Goal: Transaction & Acquisition: Register for event/course

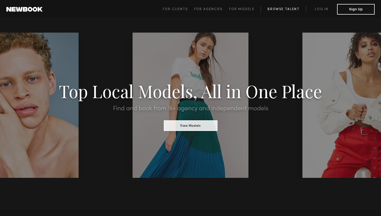
click at [282, 11] on link "Browse Talent" at bounding box center [283, 9] width 45 height 6
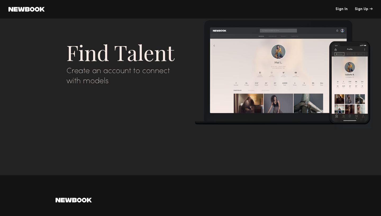
scroll to position [2003, 0]
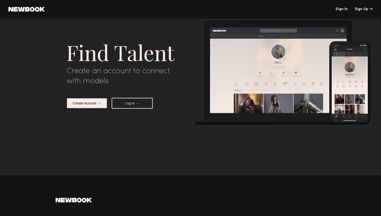
click at [93, 103] on button "Create Account →" at bounding box center [86, 103] width 41 height 11
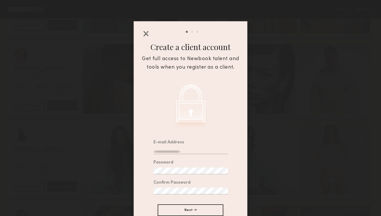
scroll to position [26, 0]
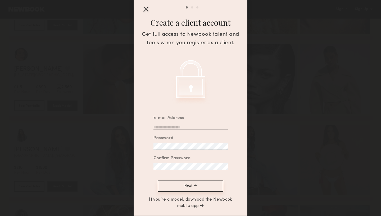
click at [173, 126] on input "email" at bounding box center [191, 126] width 74 height 7
type input "**********"
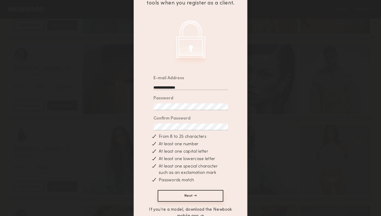
scroll to position [75, 0]
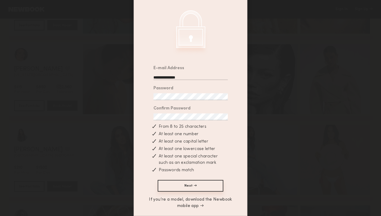
click at [189, 184] on button "Next →" at bounding box center [191, 186] width 66 height 12
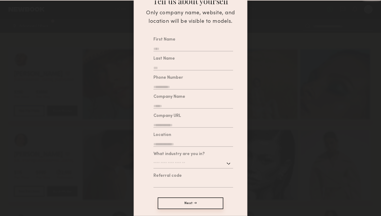
scroll to position [2088, 0]
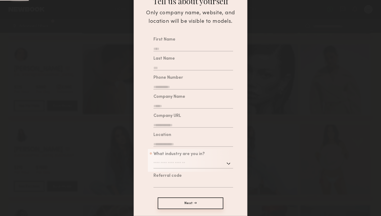
click at [195, 47] on input "text" at bounding box center [194, 47] width 80 height 7
type input "**"
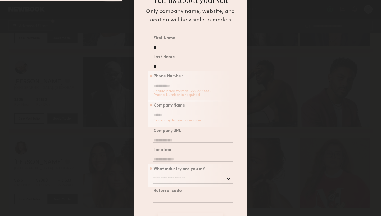
click at [179, 86] on input "text" at bounding box center [194, 84] width 80 height 7
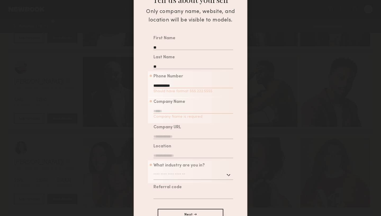
type input "**********"
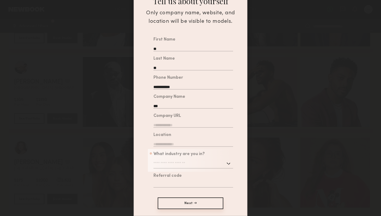
type input "***"
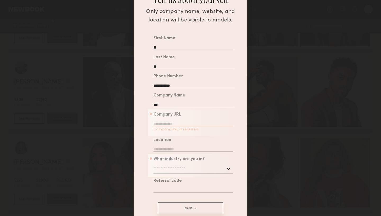
click at [170, 124] on input "text" at bounding box center [194, 122] width 80 height 7
type input "**********"
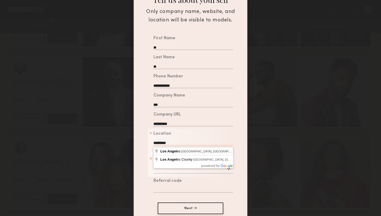
type input "**********"
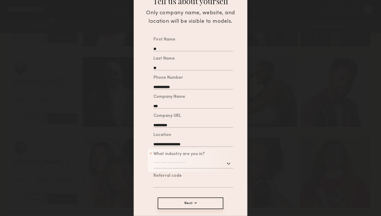
click at [170, 163] on input "text" at bounding box center [194, 164] width 80 height 10
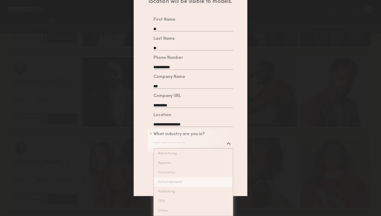
type input "**********"
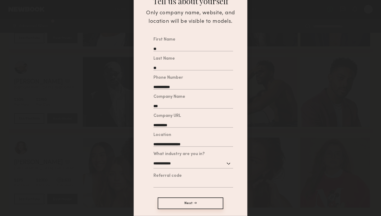
click at [171, 180] on div "**********" at bounding box center [190, 121] width 113 height 174
click at [180, 201] on button "Next →" at bounding box center [191, 203] width 66 height 12
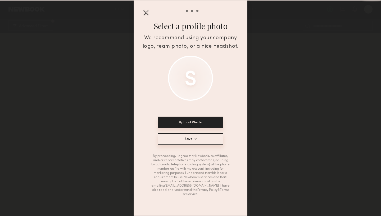
scroll to position [18, 0]
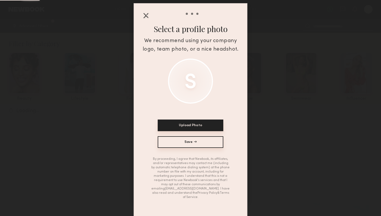
click at [179, 143] on button "Save →" at bounding box center [191, 142] width 66 height 12
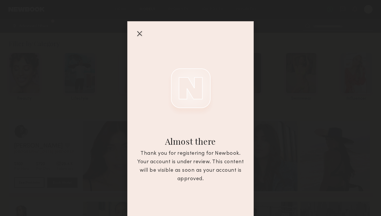
click at [139, 31] on div at bounding box center [139, 33] width 8 height 8
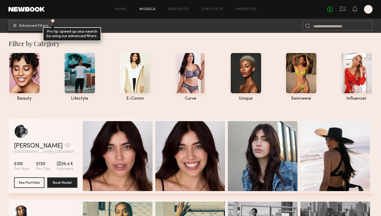
click at [31, 27] on span "Advanced Filters" at bounding box center [33, 26] width 29 height 4
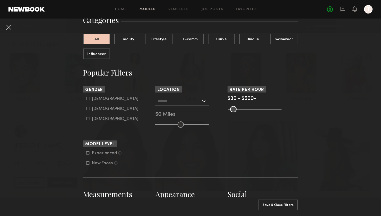
scroll to position [51, 0]
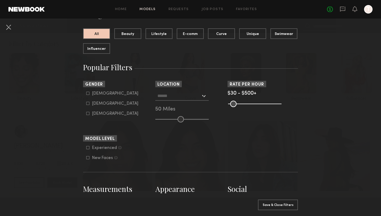
click at [100, 103] on div "Female" at bounding box center [115, 103] width 46 height 3
type input "**"
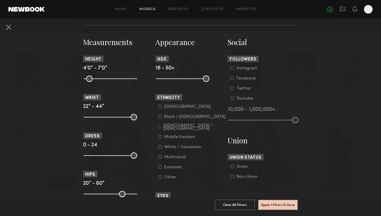
scroll to position [199, 0]
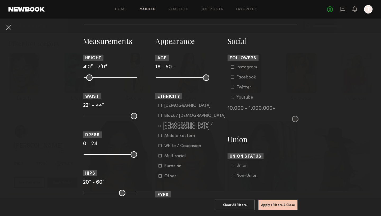
click at [111, 78] on common-range-minmax at bounding box center [109, 77] width 53 height 6
drag, startPoint x: 134, startPoint y: 78, endPoint x: 107, endPoint y: 78, distance: 26.2
type input "**"
click at [107, 78] on input "range" at bounding box center [110, 77] width 53 height 6
click at [166, 116] on div "Black / African American" at bounding box center [194, 115] width 61 height 3
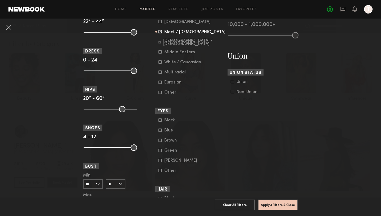
scroll to position [283, 0]
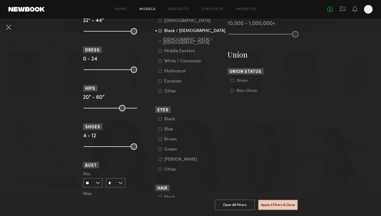
click at [169, 120] on div "Black" at bounding box center [174, 119] width 21 height 3
click at [168, 130] on div "Blue" at bounding box center [174, 129] width 21 height 3
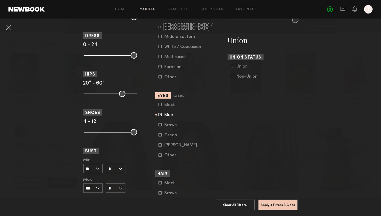
click at [168, 137] on common-framework-checkbox "Green" at bounding box center [192, 135] width 67 height 5
click at [168, 137] on div "Green" at bounding box center [174, 134] width 21 height 3
click at [168, 146] on div "Hazel" at bounding box center [180, 144] width 33 height 3
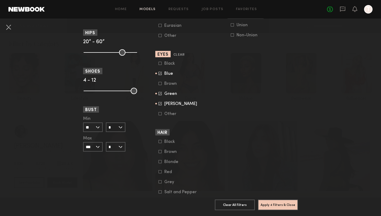
scroll to position [366, 0]
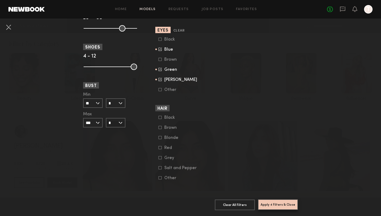
click at [282, 204] on button "Apply 4 Filters & Close" at bounding box center [278, 204] width 40 height 11
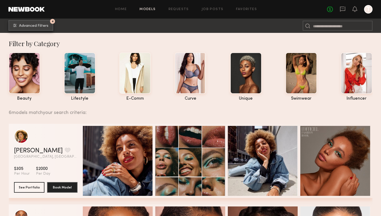
click at [37, 27] on span "Advanced Filters" at bounding box center [33, 26] width 29 height 4
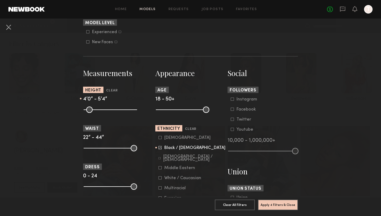
scroll to position [211, 0]
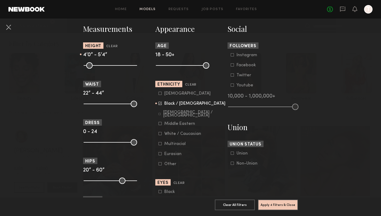
click at [255, 106] on common-range-minmax at bounding box center [263, 106] width 70 height 6
click at [239, 55] on div "Instagram" at bounding box center [247, 54] width 21 height 3
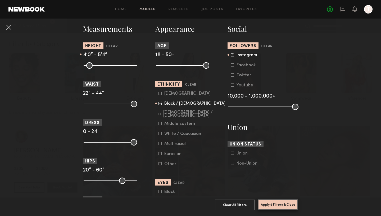
click at [278, 207] on button "Apply 5 Filters & Close" at bounding box center [278, 204] width 40 height 11
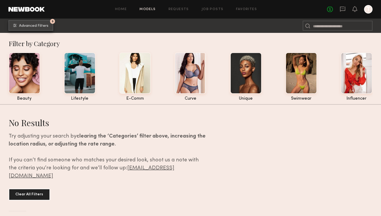
click at [36, 27] on span "Advanced Filters" at bounding box center [33, 26] width 29 height 4
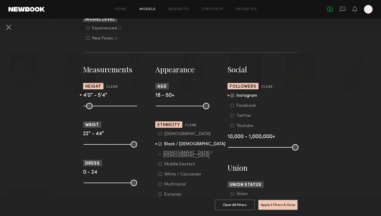
scroll to position [172, 0]
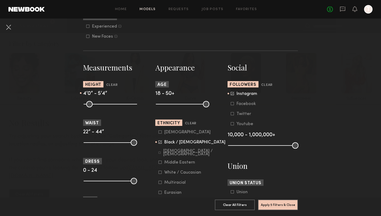
click at [237, 93] on div "Instagram" at bounding box center [247, 93] width 21 height 3
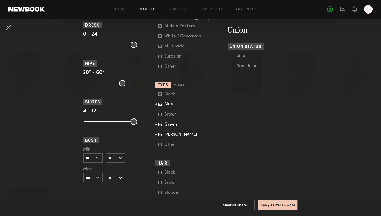
scroll to position [212, 0]
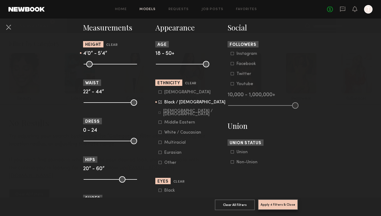
click at [269, 201] on button "Apply 4 Filters & Close" at bounding box center [278, 204] width 40 height 11
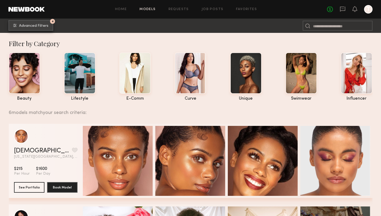
click at [45, 25] on span "Advanced Filters" at bounding box center [33, 26] width 29 height 4
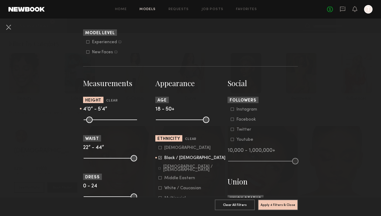
scroll to position [170, 0]
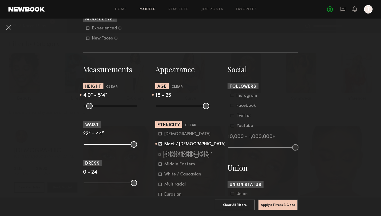
drag, startPoint x: 205, startPoint y: 106, endPoint x: 169, endPoint y: 107, distance: 36.3
type input "**"
click at [169, 107] on input "range" at bounding box center [182, 106] width 53 height 6
click at [280, 204] on button "Apply 5 Filters & Close" at bounding box center [278, 204] width 40 height 11
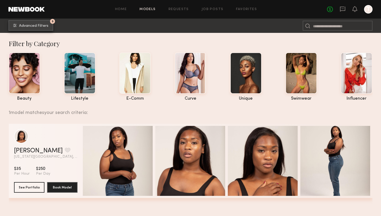
click at [32, 25] on span "Advanced Filters" at bounding box center [33, 26] width 29 height 4
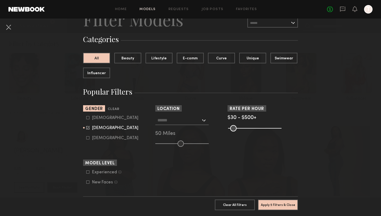
scroll to position [29, 0]
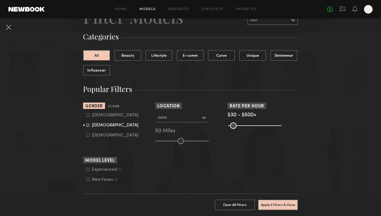
click at [187, 117] on input "text" at bounding box center [178, 117] width 43 height 9
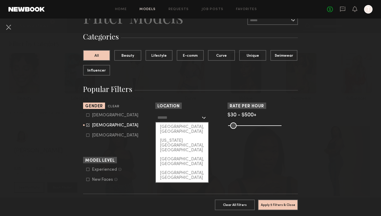
click at [194, 107] on header "Location" at bounding box center [190, 105] width 70 height 6
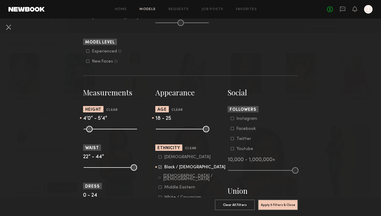
scroll to position [148, 0]
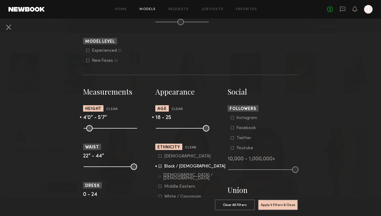
drag, startPoint x: 107, startPoint y: 128, endPoint x: 111, endPoint y: 128, distance: 4.8
type input "**"
click at [111, 128] on input "range" at bounding box center [110, 128] width 53 height 6
click at [283, 204] on button "Apply 5 Filters & Close" at bounding box center [278, 204] width 40 height 11
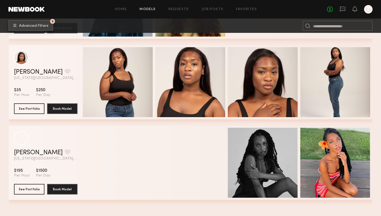
scroll to position [394, 0]
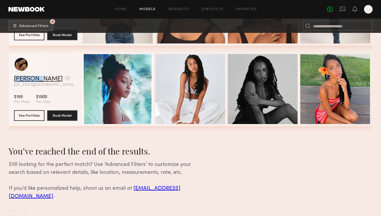
drag, startPoint x: 13, startPoint y: 77, endPoint x: 37, endPoint y: 80, distance: 24.0
click at [37, 80] on div "Idania H. Favorite New York City, NY View Portfolio $195 Per Hour $1500 Per Day…" at bounding box center [191, 89] width 364 height 74
copy link "Idania H"
click at [30, 77] on link "Idania H." at bounding box center [38, 79] width 49 height 6
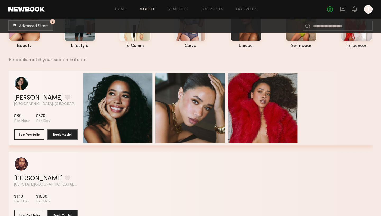
scroll to position [41, 0]
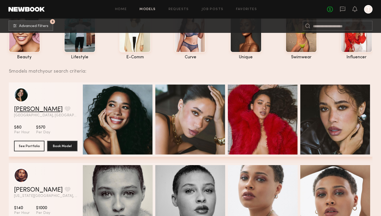
click at [36, 109] on link "[PERSON_NAME]" at bounding box center [38, 109] width 49 height 6
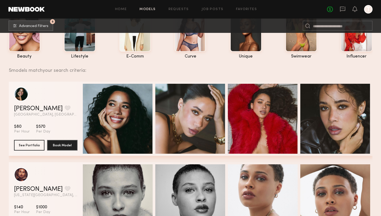
scroll to position [0, 0]
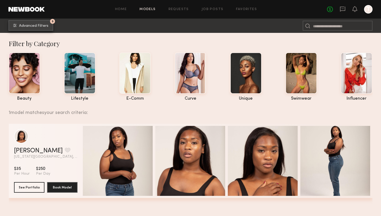
click at [20, 29] on button "5 Advanced Filters" at bounding box center [30, 25] width 45 height 11
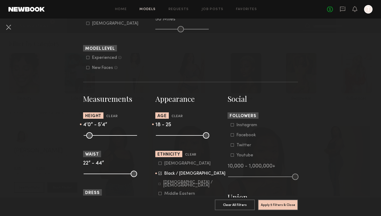
scroll to position [161, 0]
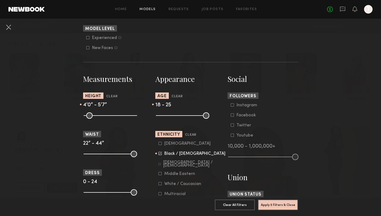
type input "**"
click at [111, 115] on input "range" at bounding box center [110, 115] width 53 height 6
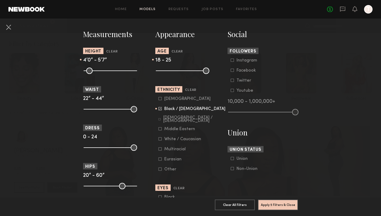
scroll to position [207, 0]
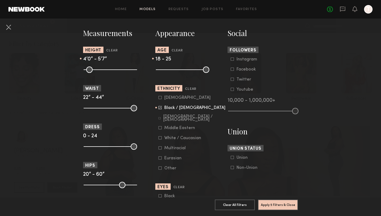
click at [182, 118] on div "Hispanic / Latino" at bounding box center [194, 118] width 62 height 6
click at [187, 126] on common-framework-checkbox "Middle Eastern" at bounding box center [192, 127] width 67 height 5
click at [187, 128] on div "Middle Eastern" at bounding box center [179, 127] width 31 height 3
click at [181, 150] on div "Multiracial" at bounding box center [174, 147] width 21 height 3
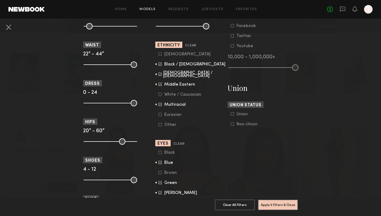
scroll to position [251, 0]
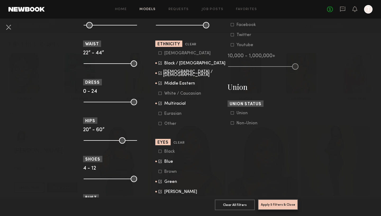
click at [286, 207] on button "Apply 5 Filters & Close" at bounding box center [278, 204] width 40 height 11
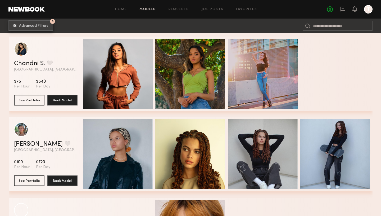
scroll to position [1220, 0]
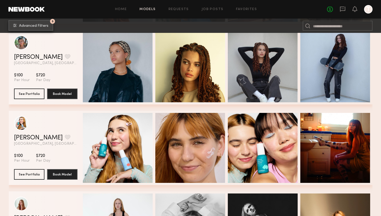
click at [36, 25] on span "Advanced Filters" at bounding box center [33, 26] width 29 height 4
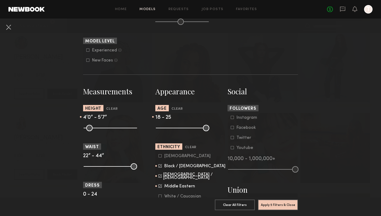
scroll to position [196, 0]
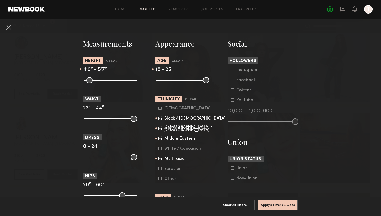
click at [175, 80] on common-range-minmax at bounding box center [181, 79] width 53 height 6
drag, startPoint x: 170, startPoint y: 80, endPoint x: 173, endPoint y: 80, distance: 2.9
click at [173, 80] on input "range" at bounding box center [182, 80] width 53 height 6
drag, startPoint x: 173, startPoint y: 80, endPoint x: 170, endPoint y: 80, distance: 2.9
type input "**"
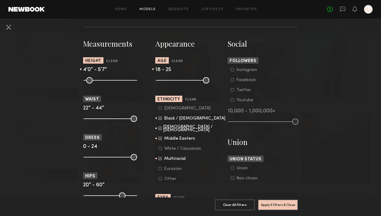
click at [170, 80] on input "range" at bounding box center [182, 80] width 53 height 6
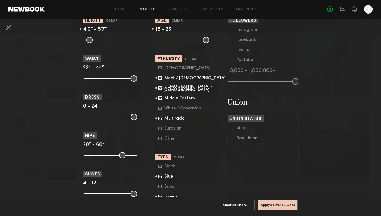
scroll to position [236, 0]
click at [177, 77] on div "Black / African American" at bounding box center [194, 78] width 61 height 3
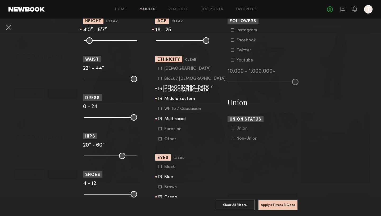
click at [177, 78] on div "Black / African American" at bounding box center [194, 78] width 61 height 3
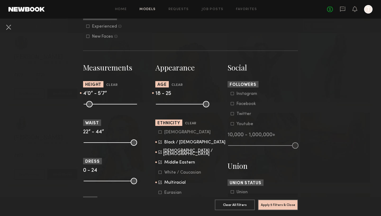
scroll to position [0, 0]
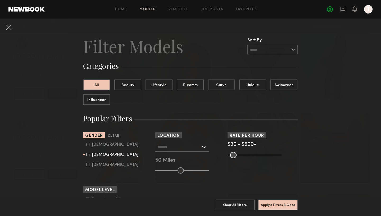
click at [255, 49] on input "text" at bounding box center [272, 50] width 51 height 10
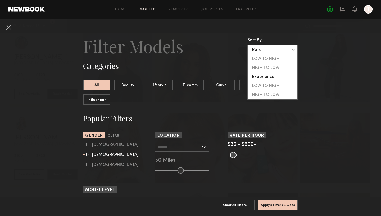
click at [216, 56] on header "Filter Models Sort By Clear Rate LOW TO HIGH HIGH TO LOW Experience LOW TO HIGH…" at bounding box center [190, 45] width 215 height 21
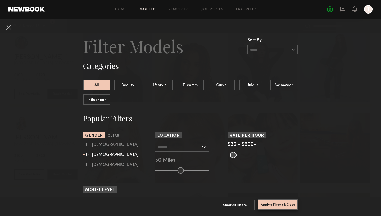
click at [273, 205] on button "Apply 5 Filters & Close" at bounding box center [278, 204] width 40 height 11
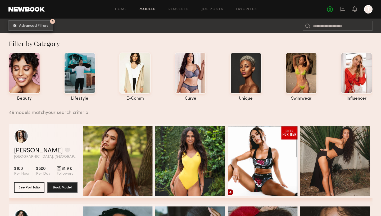
click at [47, 27] on span "Advanced Filters" at bounding box center [33, 26] width 29 height 4
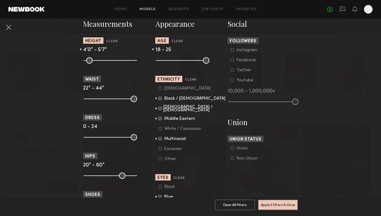
scroll to position [216, 0]
click at [176, 98] on div "Black / African American" at bounding box center [194, 98] width 61 height 3
click at [176, 107] on common-framework-checkbox "Hispanic / Latino" at bounding box center [192, 108] width 67 height 5
click at [175, 107] on div "Hispanic / Latino" at bounding box center [194, 108] width 62 height 6
click at [175, 120] on div "Middle Eastern" at bounding box center [179, 118] width 31 height 3
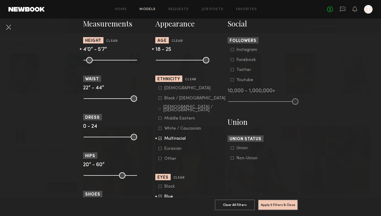
click at [175, 138] on div "Multiracial" at bounding box center [174, 138] width 21 height 3
click at [179, 99] on div "Black / African American" at bounding box center [194, 98] width 61 height 3
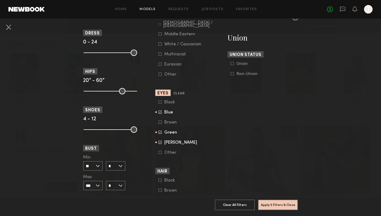
click at [167, 113] on div "Blue" at bounding box center [174, 112] width 21 height 3
click at [171, 134] on div "Green" at bounding box center [174, 132] width 21 height 3
click at [170, 148] on form "Black Blue Brown Green Hazel Other" at bounding box center [192, 127] width 67 height 55
click at [171, 144] on div "Hazel" at bounding box center [180, 142] width 33 height 3
click at [281, 205] on button "Apply 4 Filters & Close" at bounding box center [278, 204] width 40 height 11
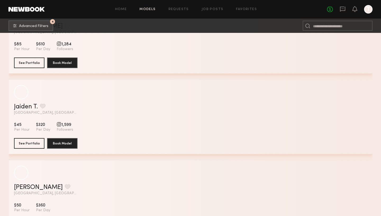
scroll to position [9137, 0]
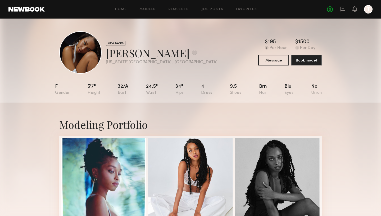
click at [119, 56] on div "Idania H. Favorite" at bounding box center [162, 53] width 112 height 14
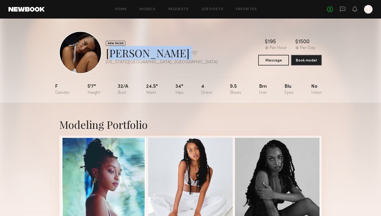
click at [119, 56] on div "Idania H. Favorite" at bounding box center [162, 53] width 112 height 14
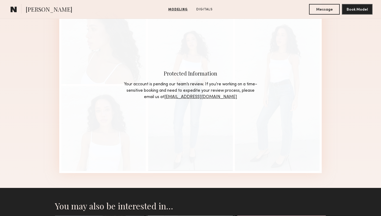
scroll to position [381, 0]
click at [180, 10] on link "Modeling" at bounding box center [177, 9] width 23 height 5
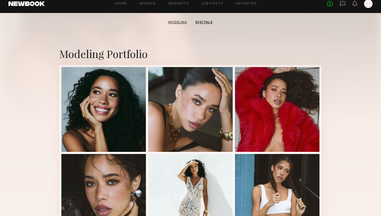
scroll to position [89, 0]
